Goal: Task Accomplishment & Management: Manage account settings

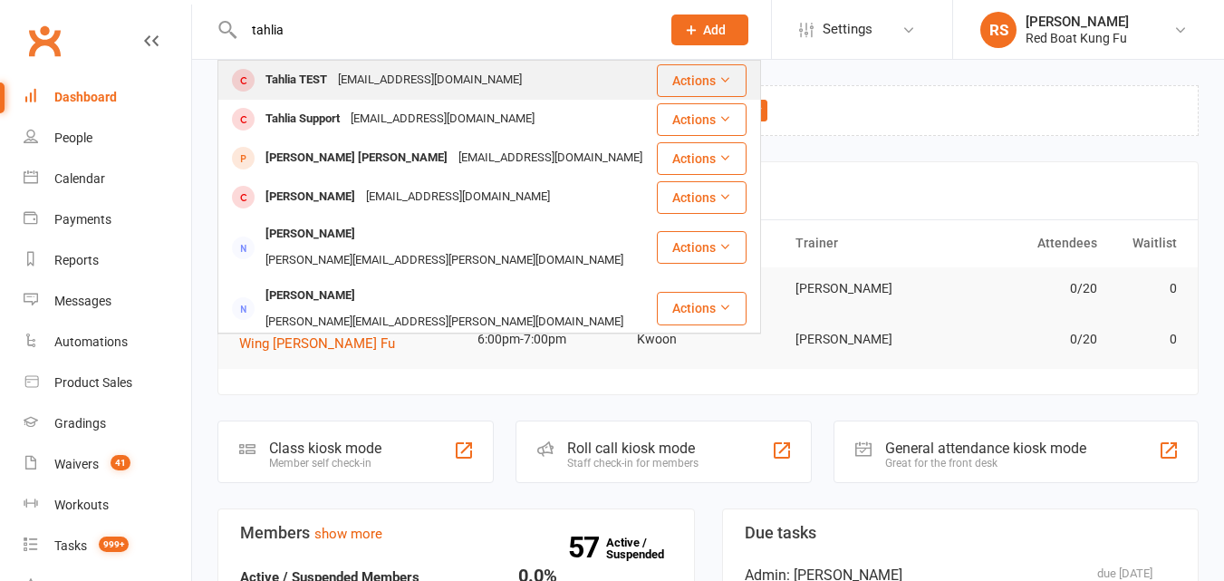
type input "tahlia"
click at [709, 85] on button "Actions" at bounding box center [702, 80] width 90 height 33
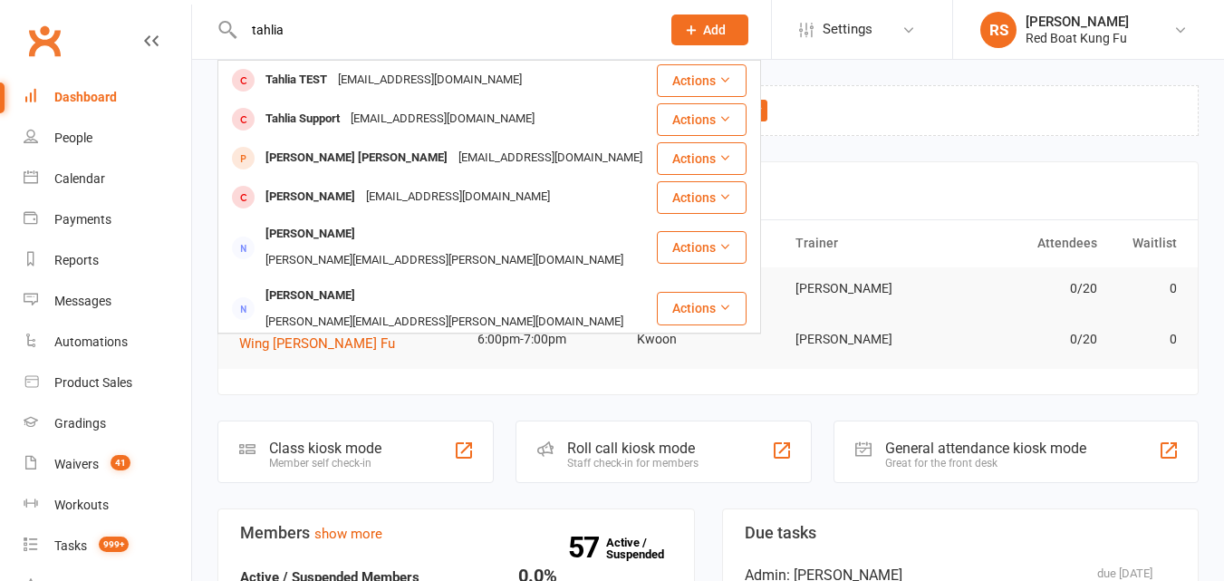
drag, startPoint x: 459, startPoint y: 75, endPoint x: 590, endPoint y: 15, distance: 143.5
click at [590, 15] on div "tahlia Tahlia TEST [EMAIL_ADDRESS][DOMAIN_NAME] Actions Tahlia Support [EMAIL_A…" at bounding box center [432, 29] width 430 height 59
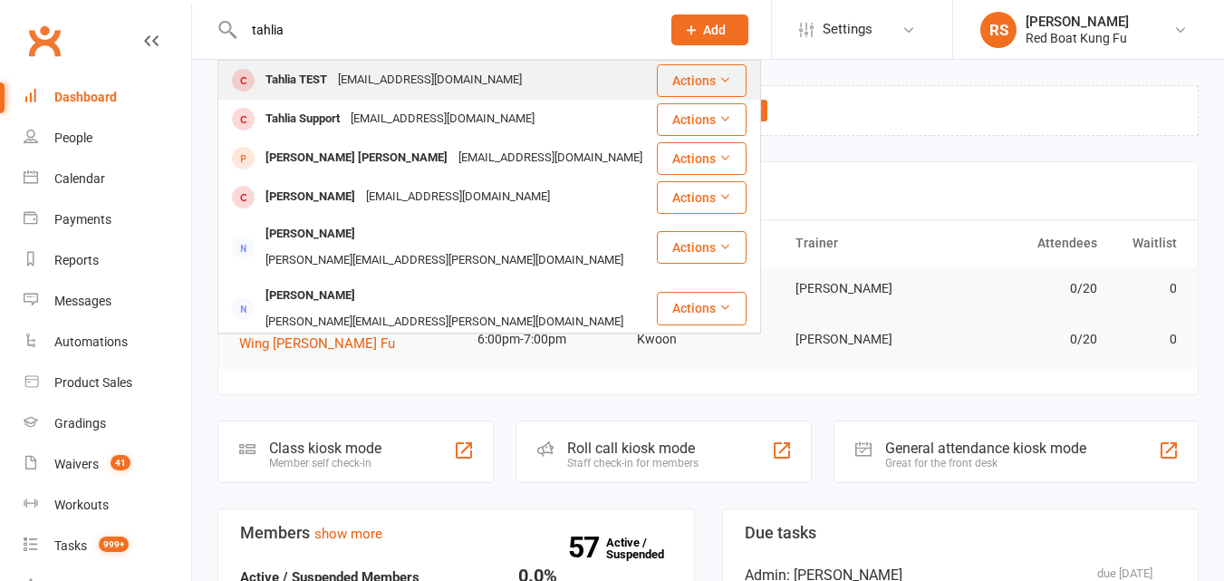
click at [689, 65] on button "Actions" at bounding box center [702, 80] width 90 height 33
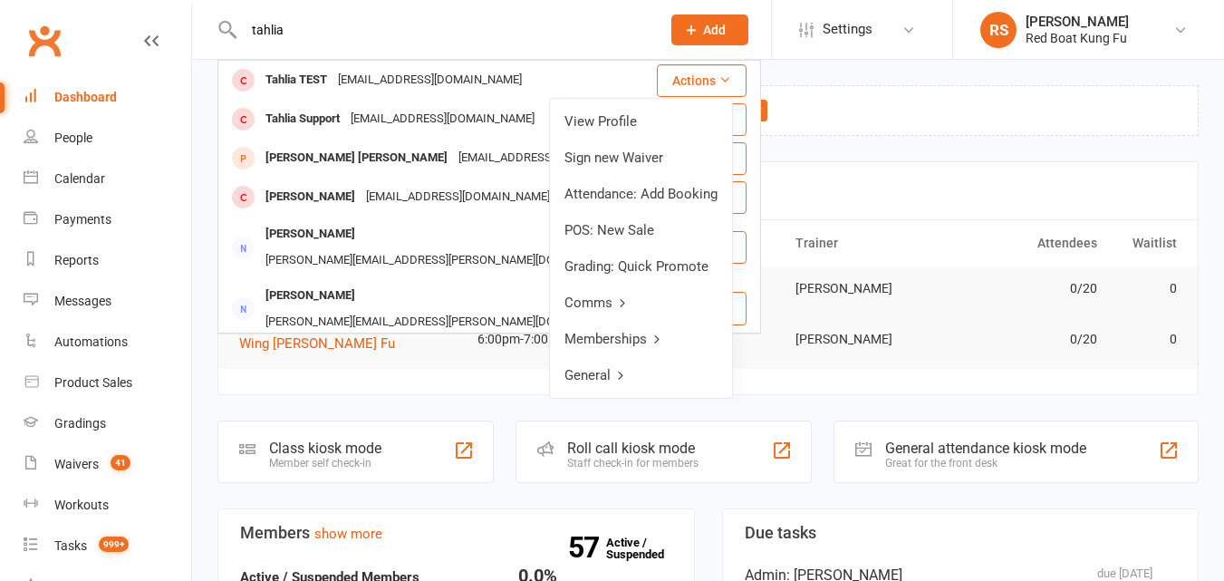
drag, startPoint x: 641, startPoint y: 129, endPoint x: 588, endPoint y: 102, distance: 58.8
click at [588, 103] on link "View Profile" at bounding box center [641, 121] width 182 height 36
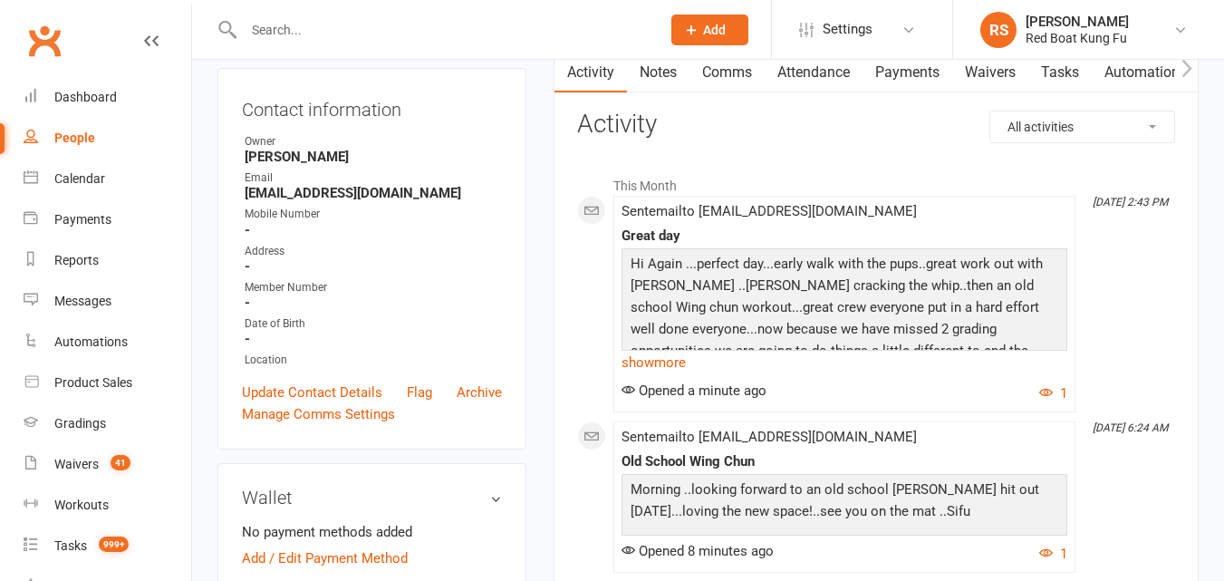
scroll to position [181, 0]
click at [319, 381] on link "Update Contact Details" at bounding box center [312, 391] width 140 height 22
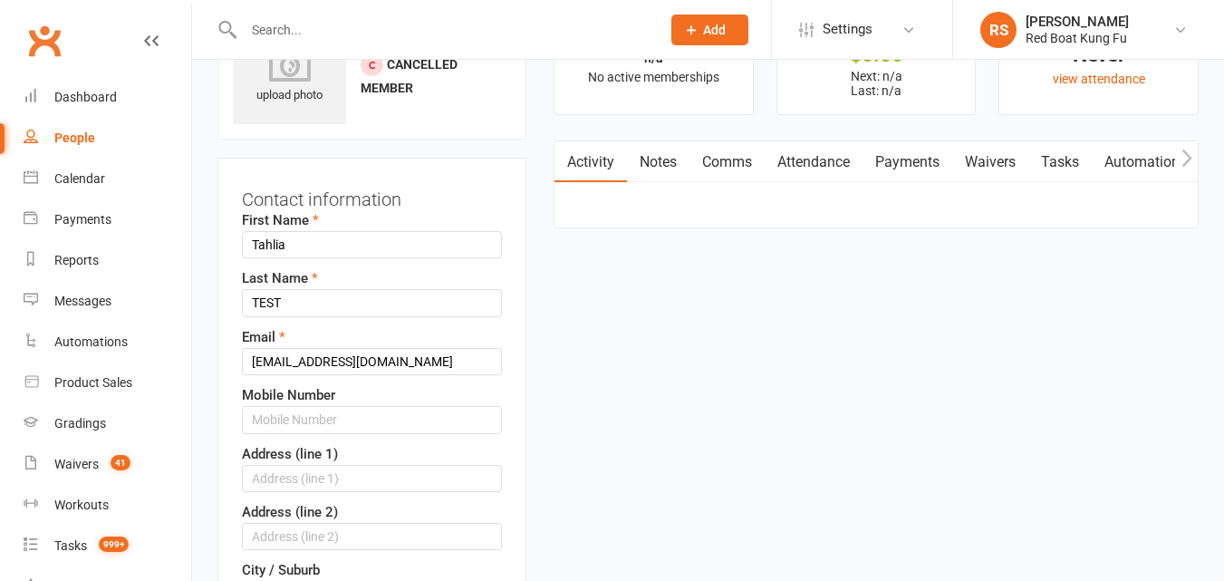
scroll to position [85, 0]
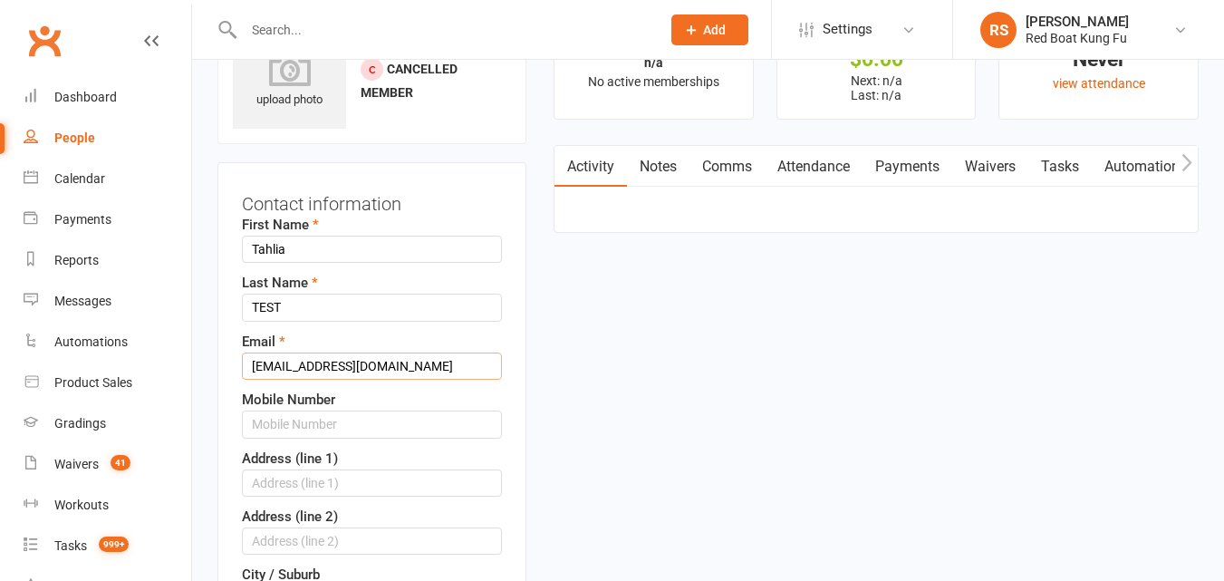
click at [381, 364] on input "[EMAIL_ADDRESS][DOMAIN_NAME]" at bounding box center [372, 365] width 260 height 27
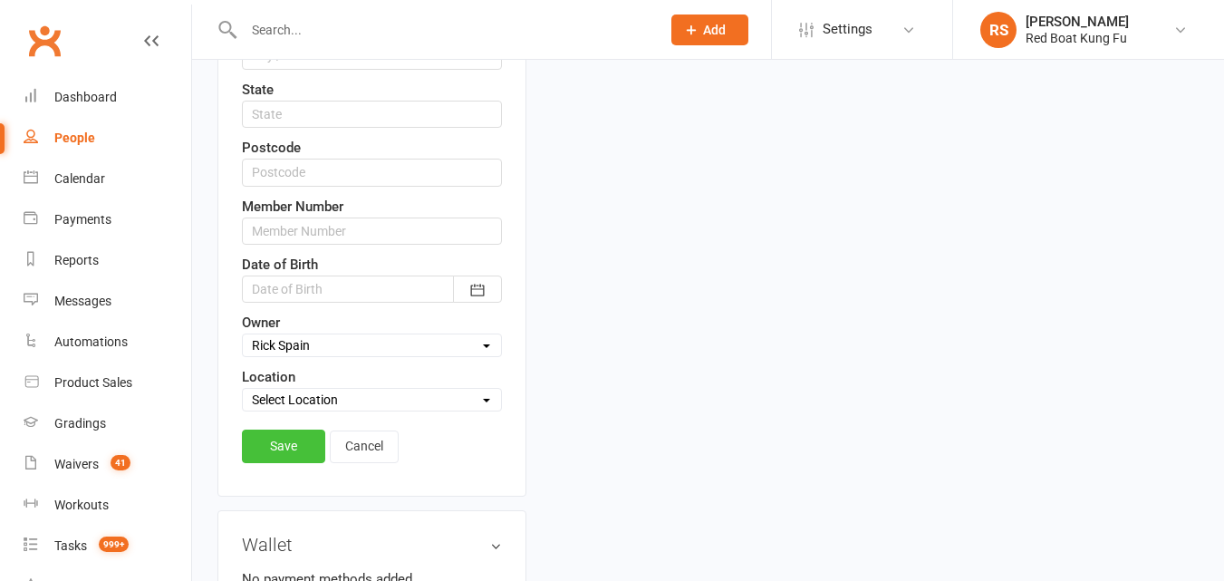
scroll to position [719, 0]
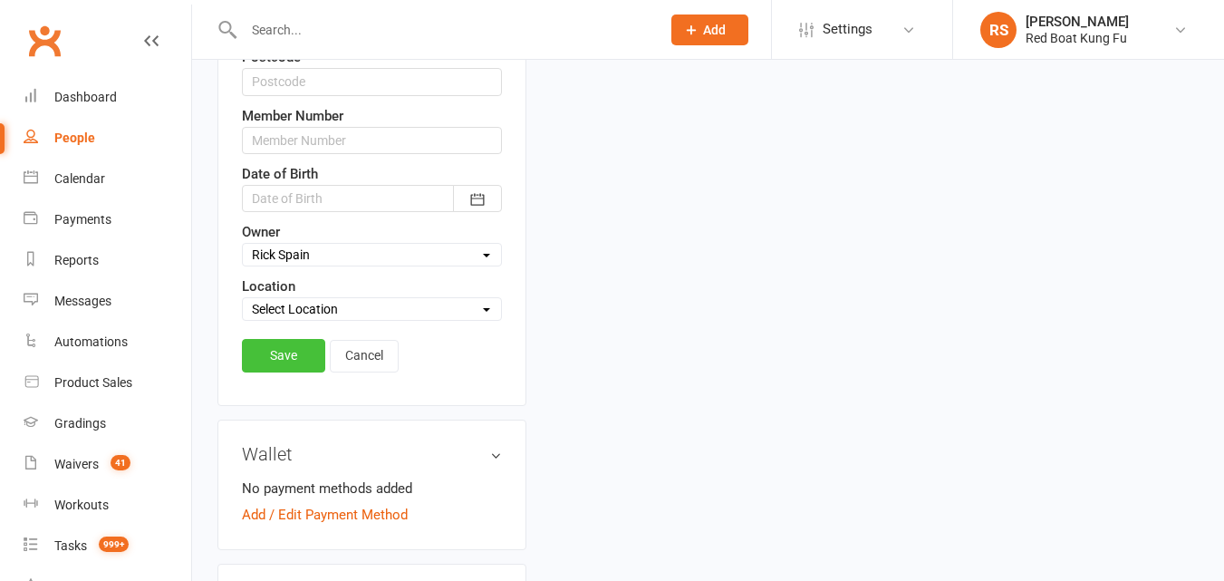
type input "[EMAIL_ADDRESS][DOMAIN_NAME]"
click at [284, 361] on link "Save" at bounding box center [283, 355] width 83 height 33
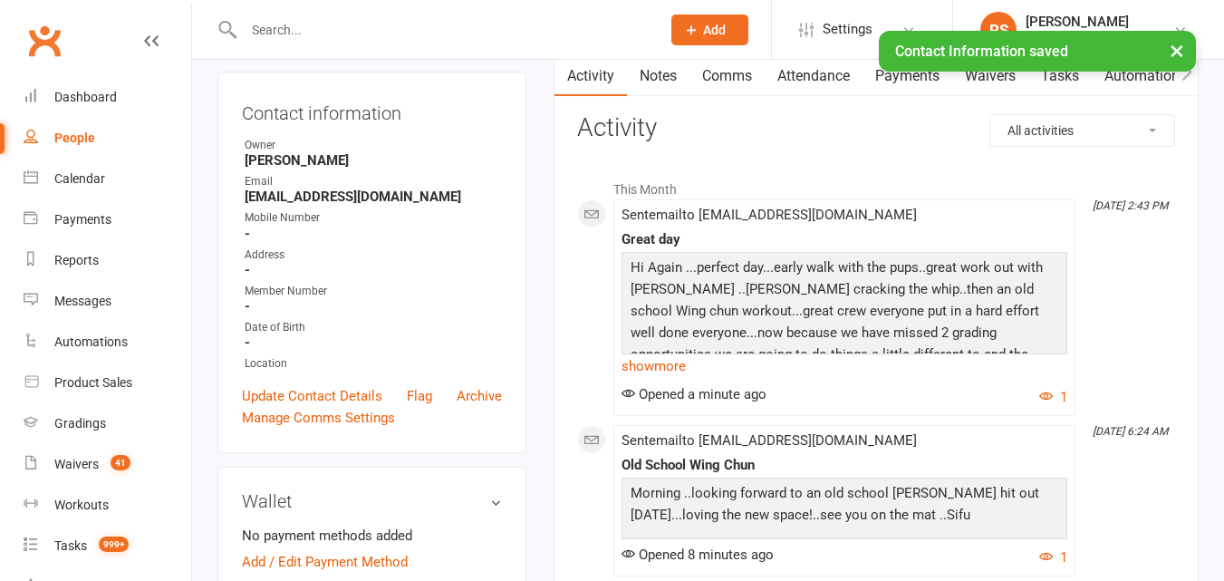
scroll to position [0, 0]
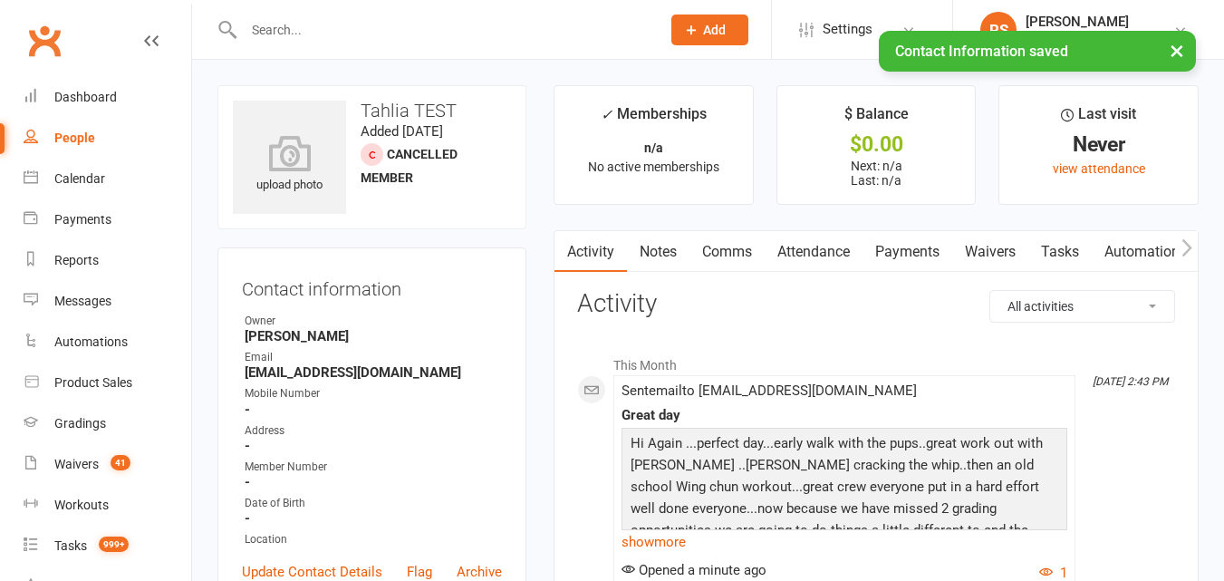
click at [414, 15] on div at bounding box center [432, 29] width 430 height 59
click at [378, 26] on input "text" at bounding box center [443, 29] width 410 height 25
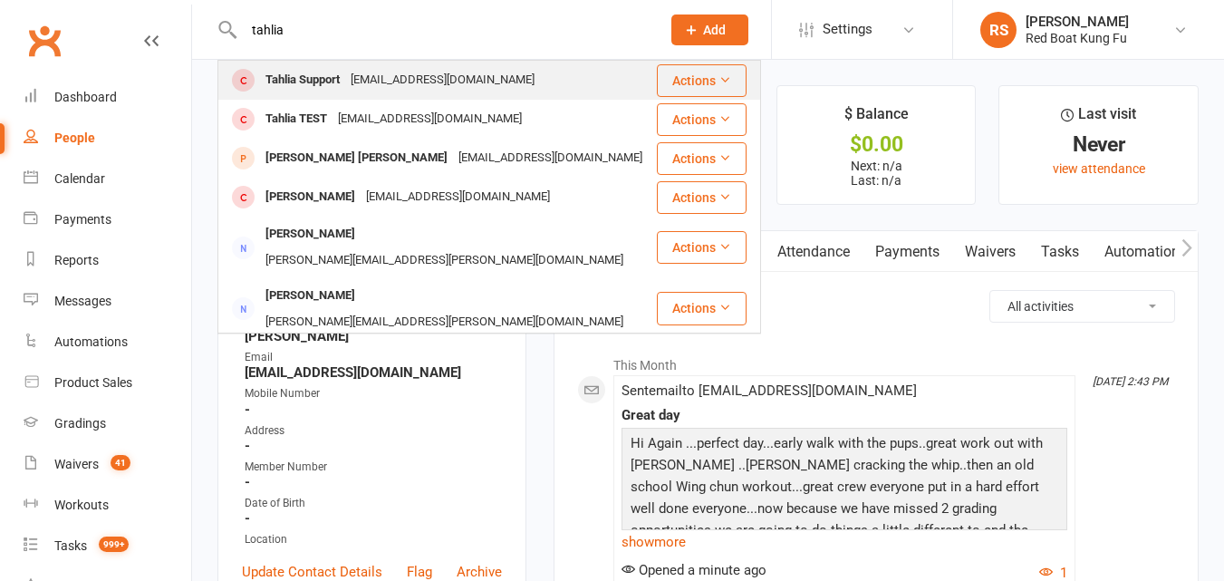
type input "tahlia"
click at [429, 71] on div "[EMAIL_ADDRESS][DOMAIN_NAME]" at bounding box center [442, 80] width 195 height 26
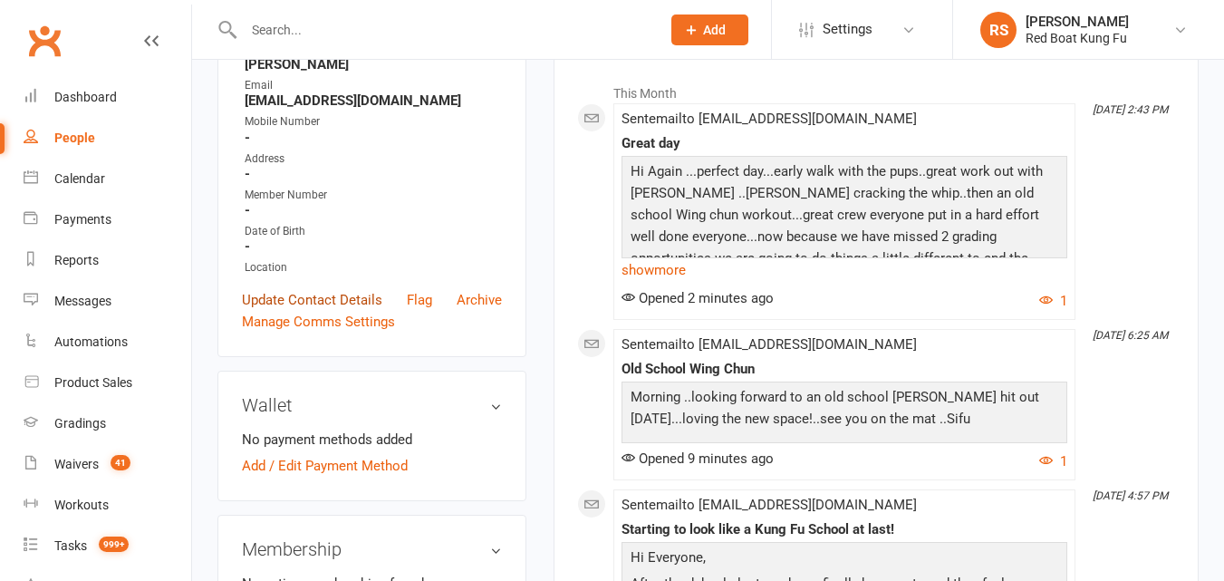
click at [301, 294] on link "Update Contact Details" at bounding box center [312, 300] width 140 height 22
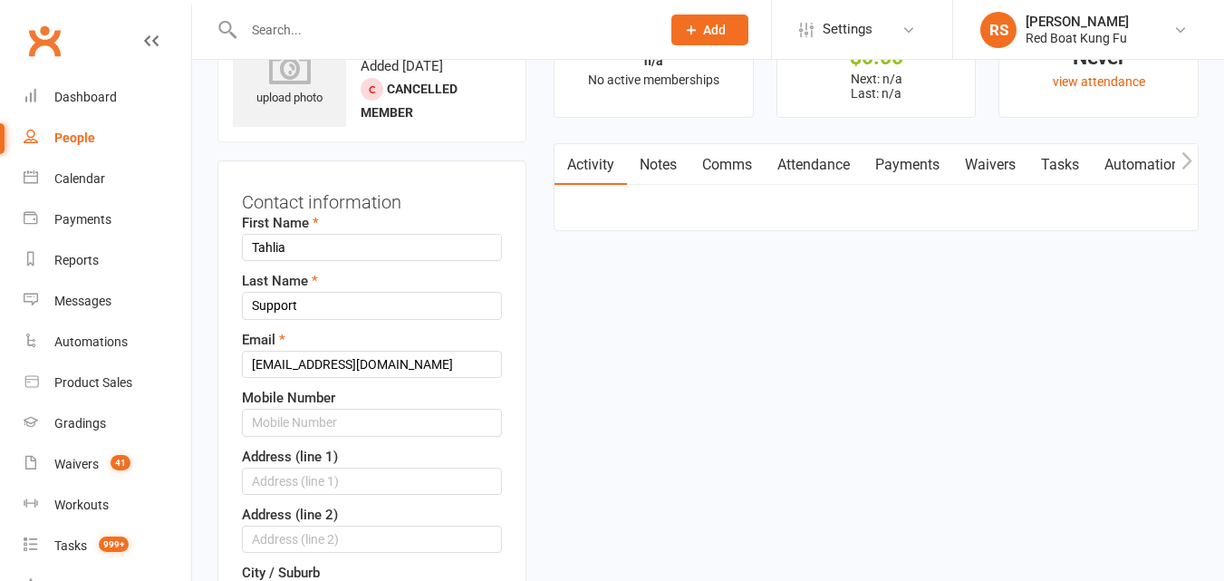
scroll to position [85, 0]
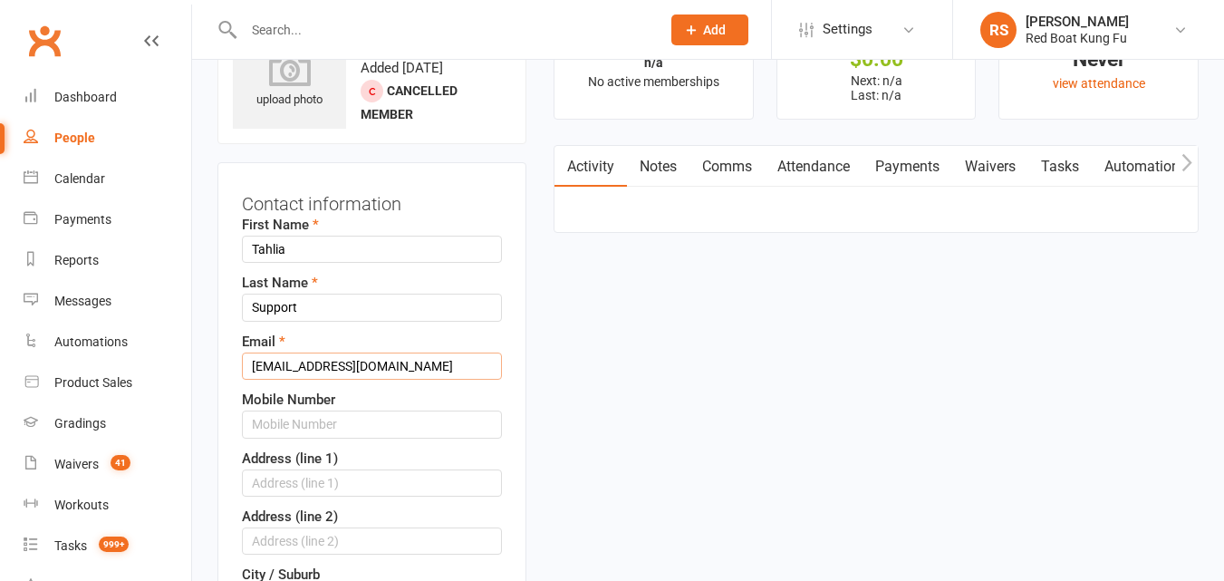
click at [315, 359] on input "[EMAIL_ADDRESS][DOMAIN_NAME]" at bounding box center [372, 365] width 260 height 27
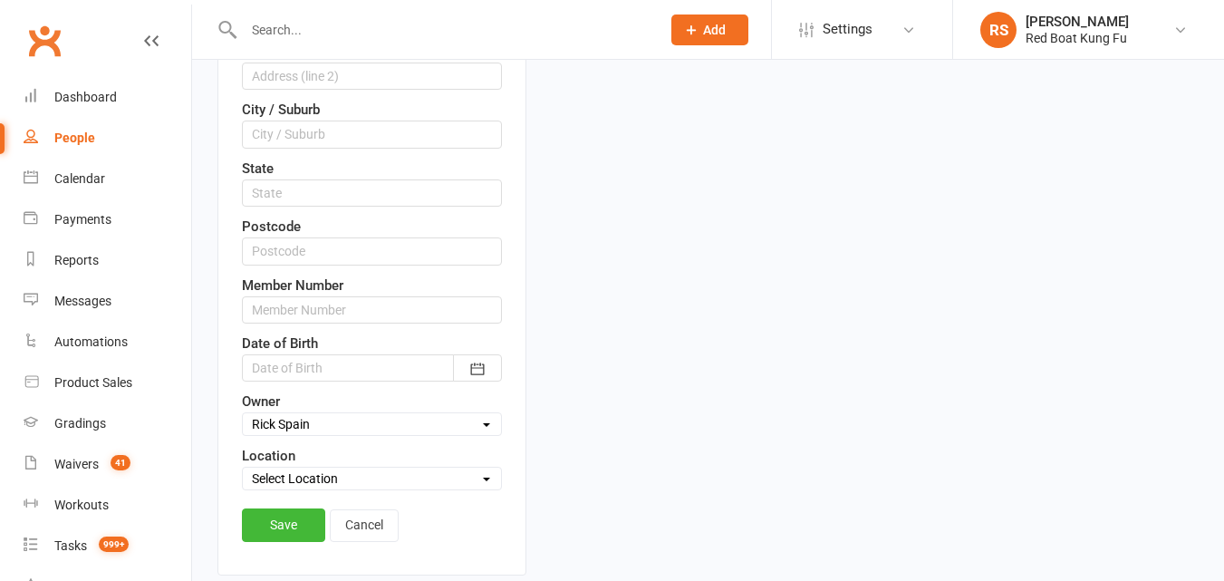
scroll to position [719, 0]
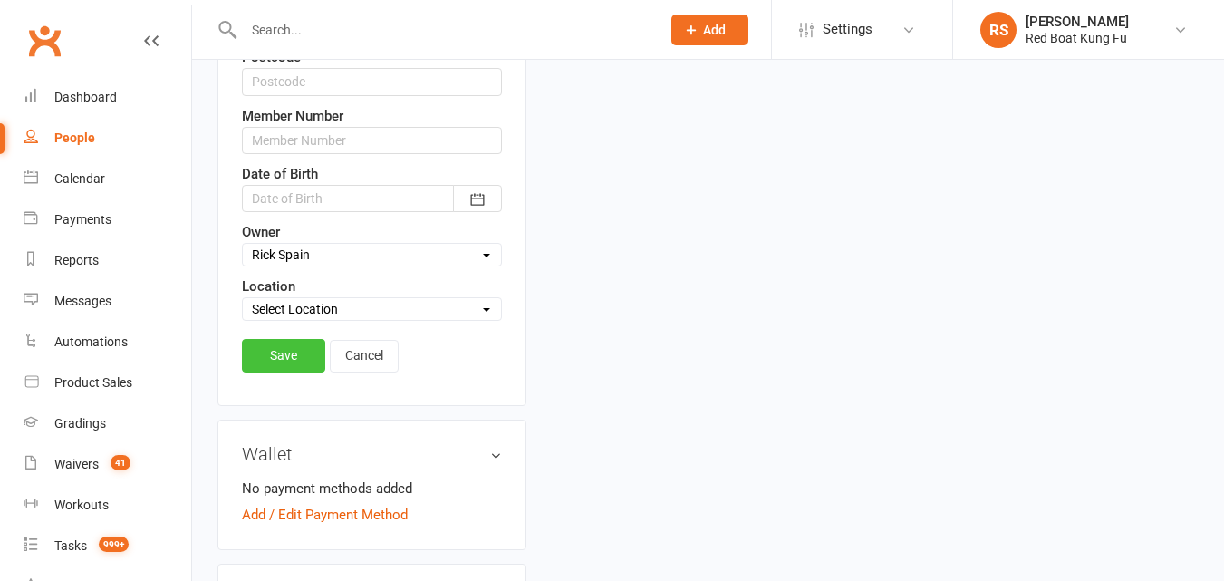
type input "[EMAIL_ADDRESS][DOMAIN_NAME]"
click at [306, 362] on link "Save" at bounding box center [283, 355] width 83 height 33
